Goal: Transaction & Acquisition: Purchase product/service

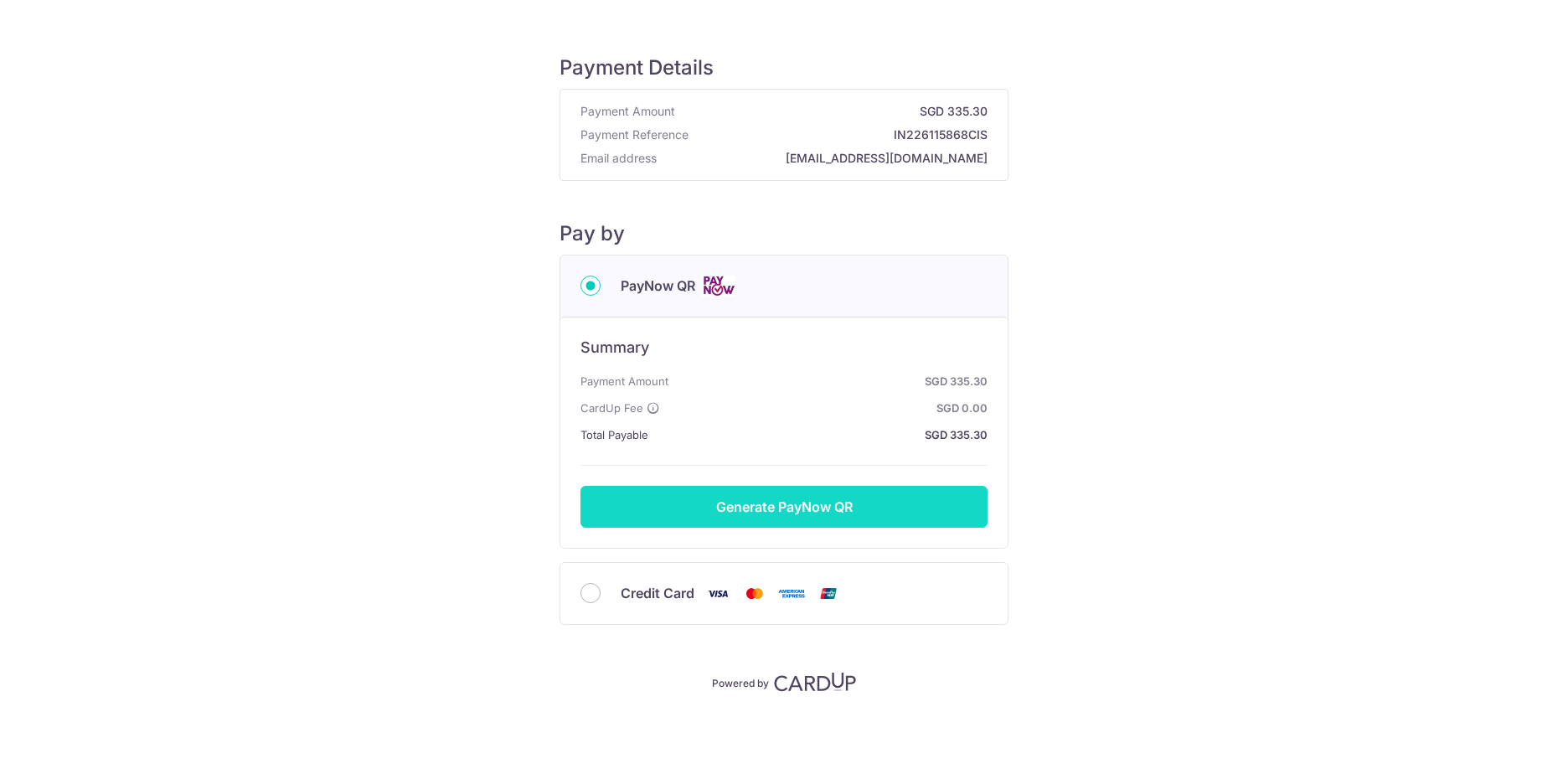
click at [805, 509] on button "Generate PayNow QR" at bounding box center [784, 506] width 407 height 42
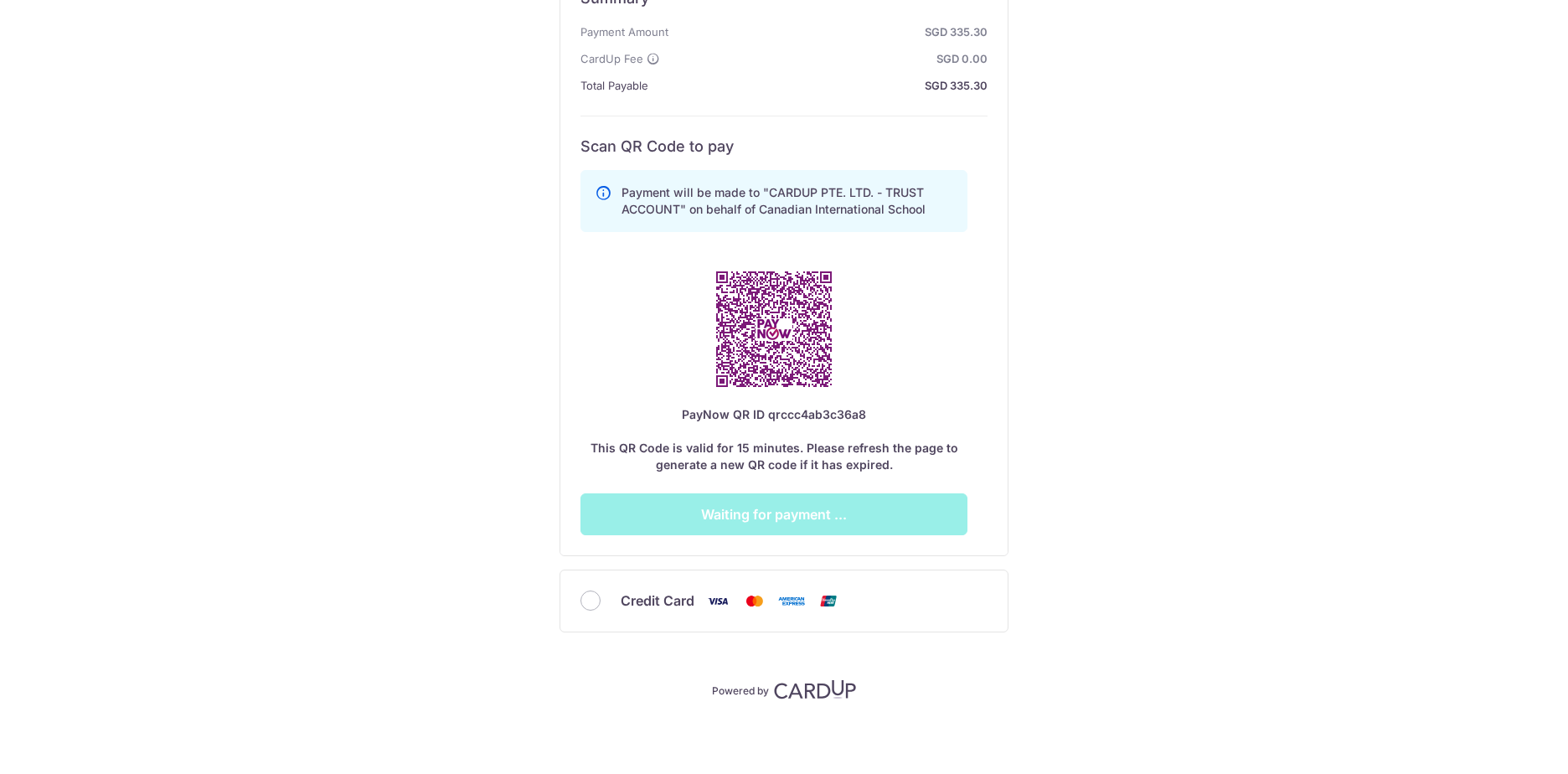
scroll to position [353, 0]
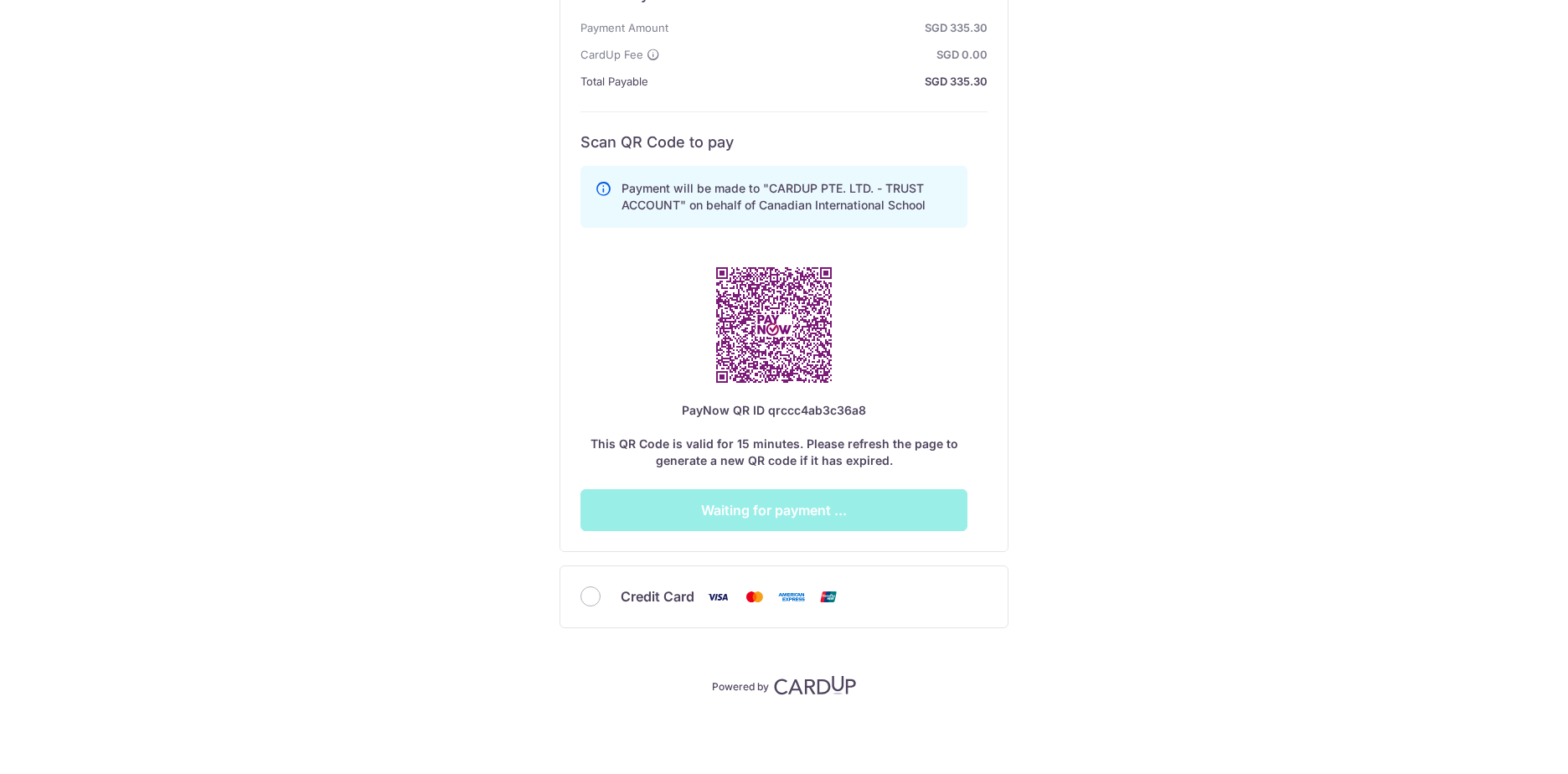
click at [590, 607] on div "Credit Card" at bounding box center [784, 596] width 447 height 61
click at [590, 605] on input "Credit Card" at bounding box center [590, 596] width 20 height 20
radio input "true"
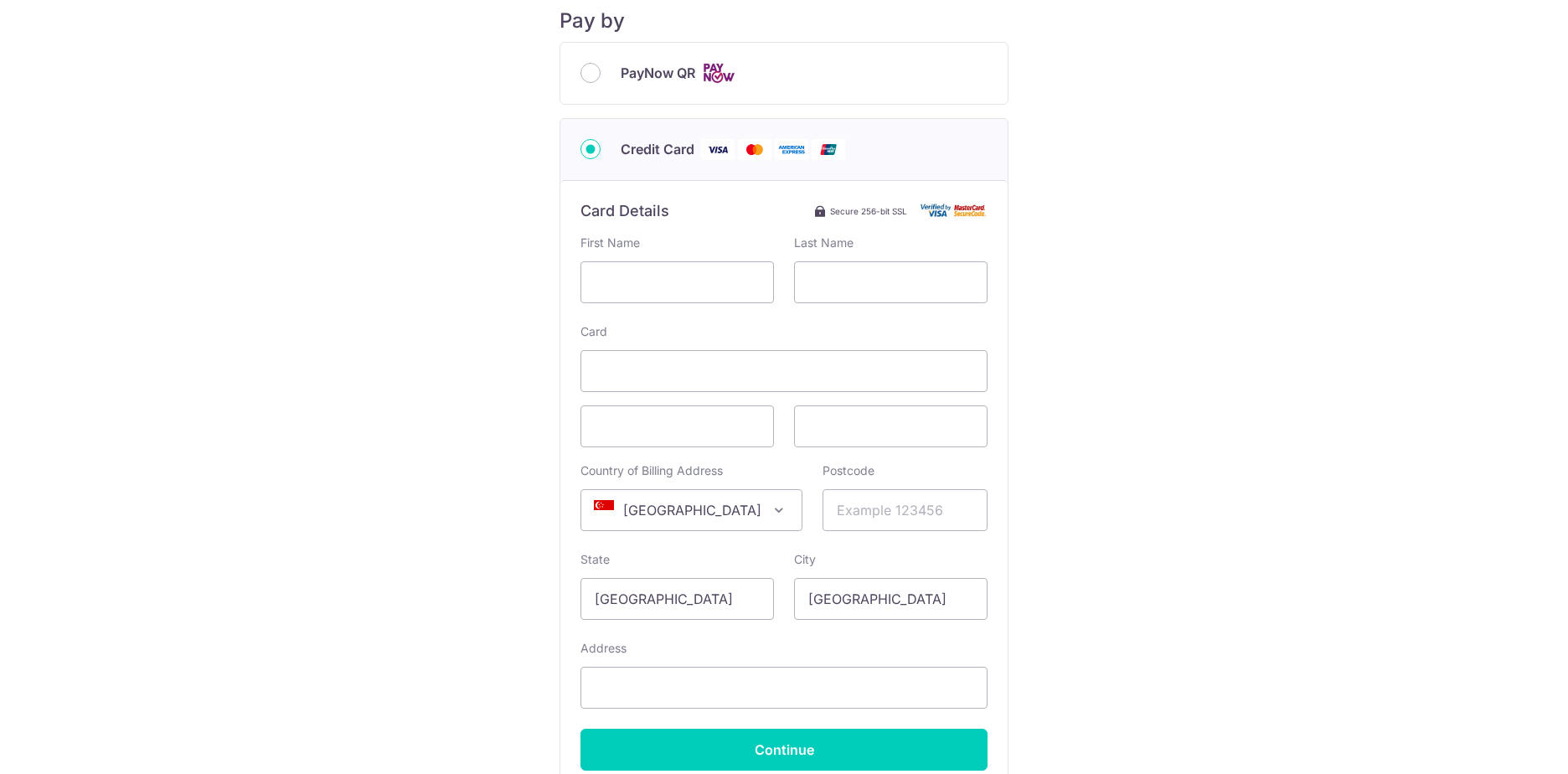
scroll to position [209, 0]
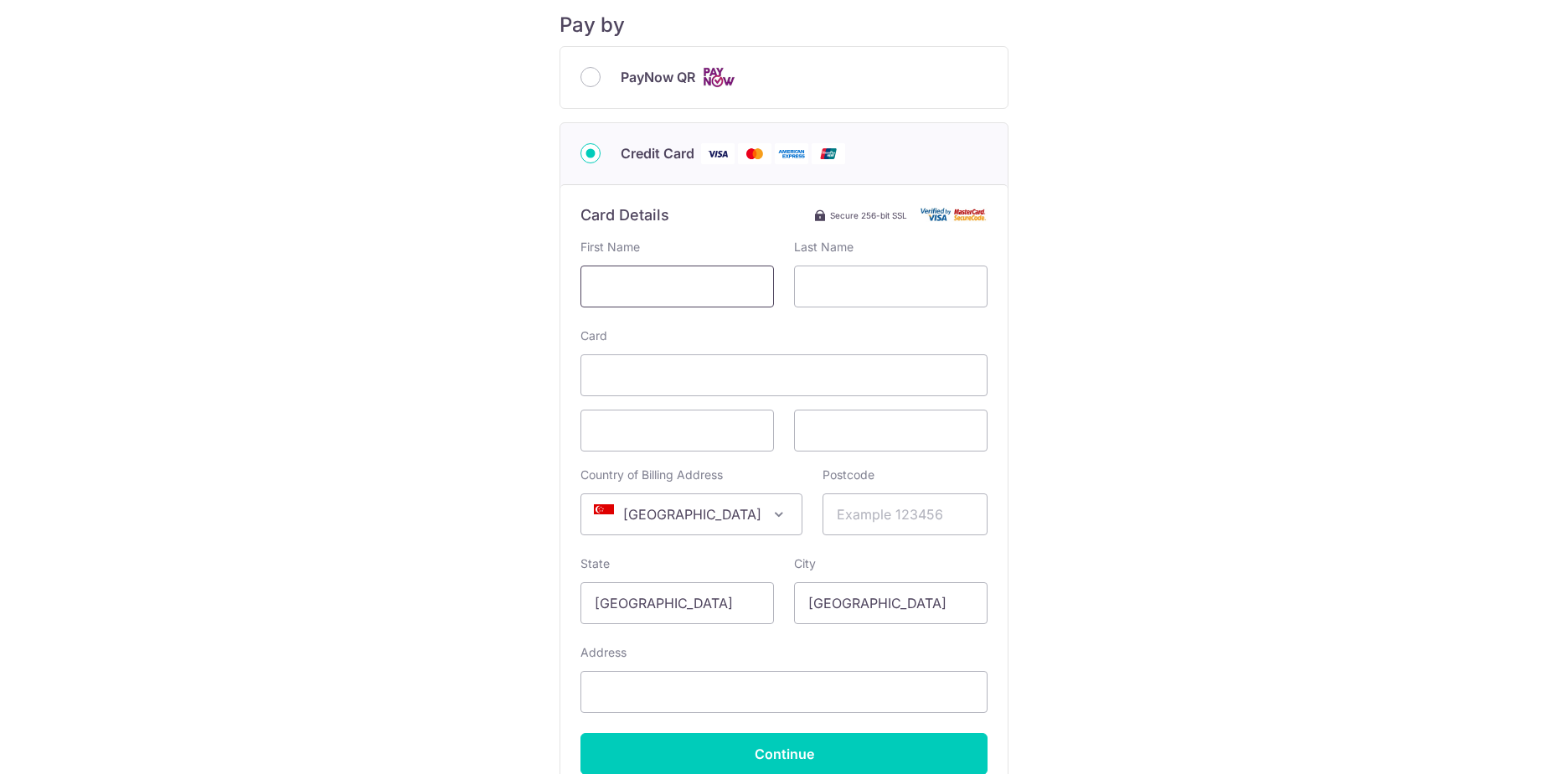
click at [709, 280] on input "text" at bounding box center [677, 286] width 194 height 42
type input "FRANCISCO"
click at [588, 68] on input "PayNow QR" at bounding box center [590, 76] width 20 height 20
radio input "true"
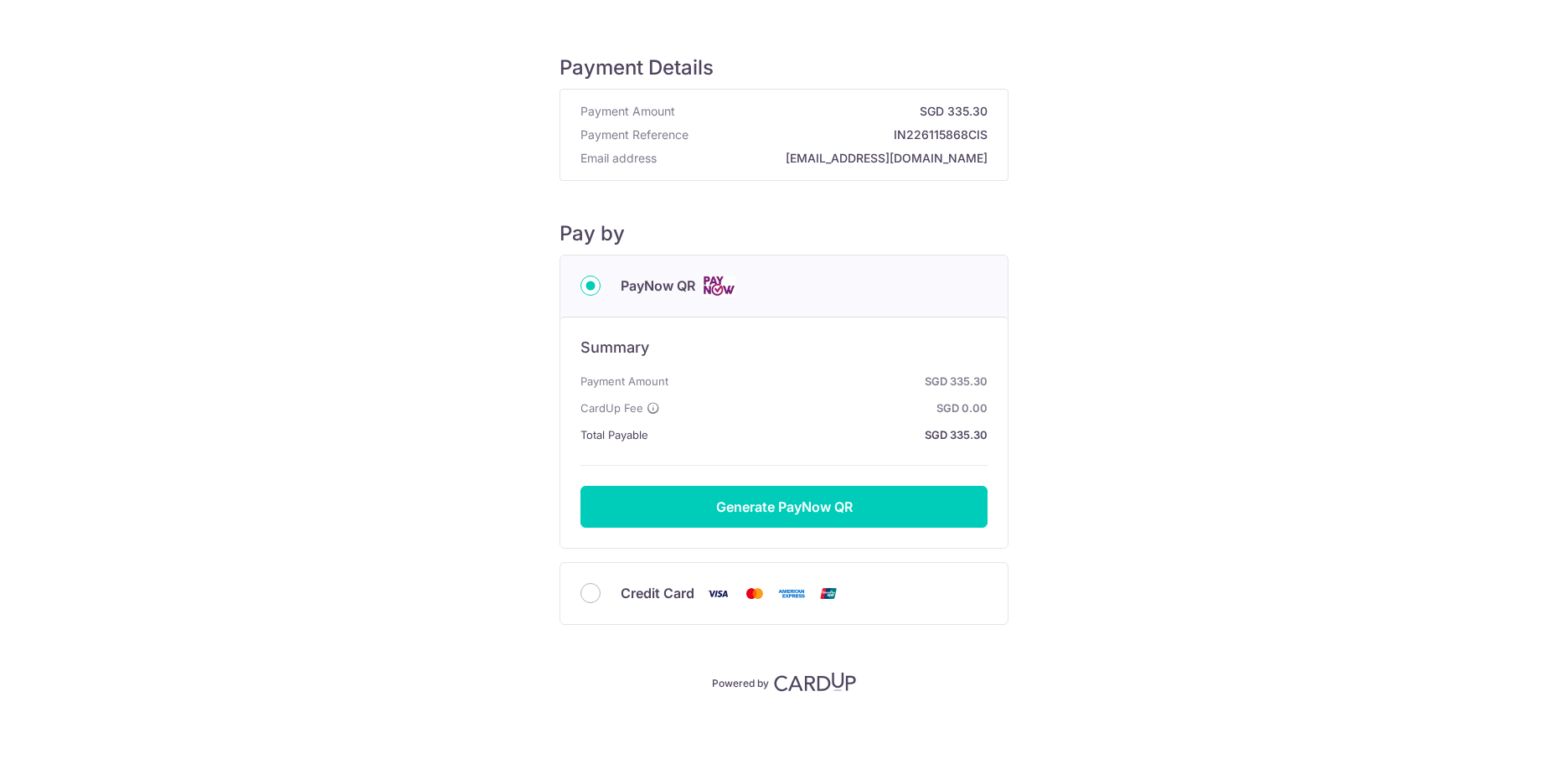
scroll to position [0, 0]
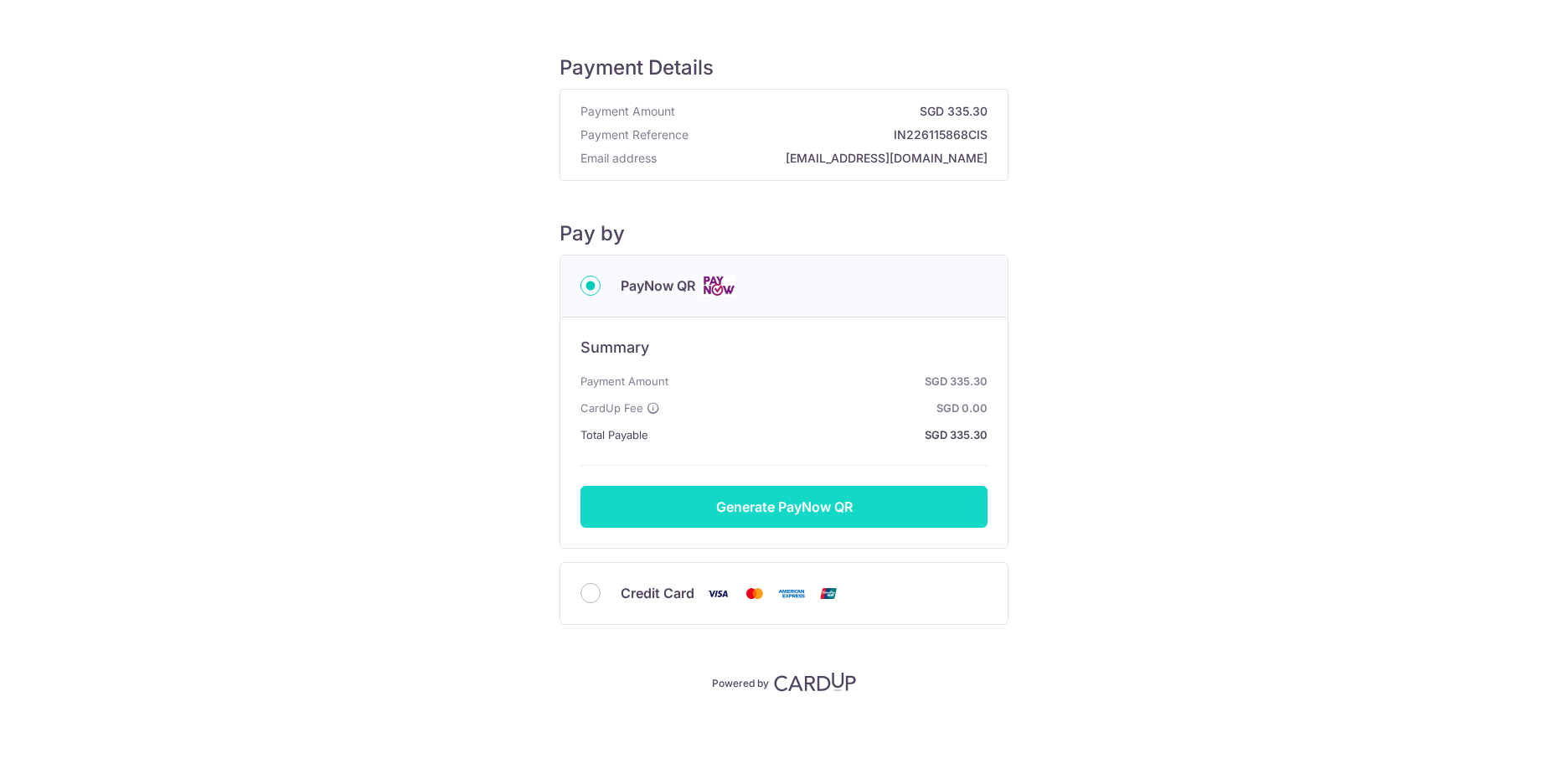
click at [805, 507] on button "Generate PayNow QR" at bounding box center [784, 506] width 407 height 42
